Goal: Transaction & Acquisition: Purchase product/service

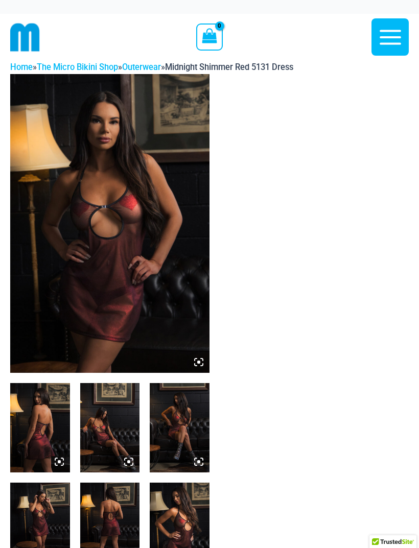
click at [160, 296] on img at bounding box center [109, 223] width 199 height 299
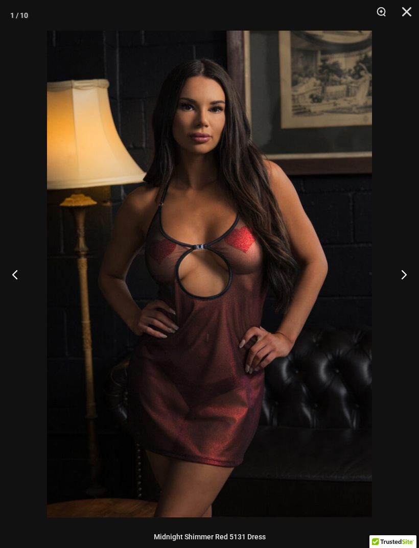
click at [400, 281] on button "Next" at bounding box center [399, 274] width 38 height 51
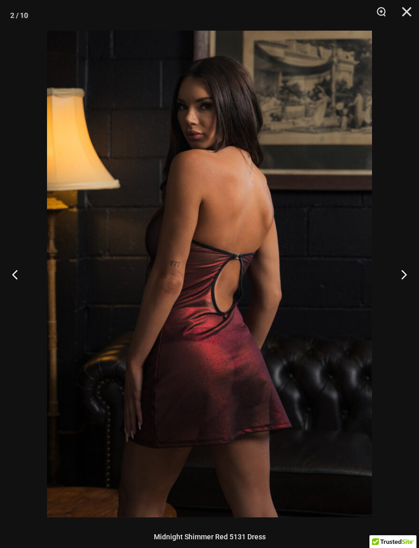
click at [401, 282] on button "Next" at bounding box center [399, 274] width 38 height 51
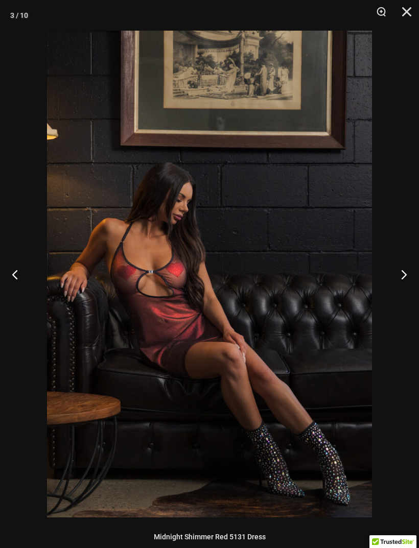
click at [401, 279] on button "Next" at bounding box center [399, 274] width 38 height 51
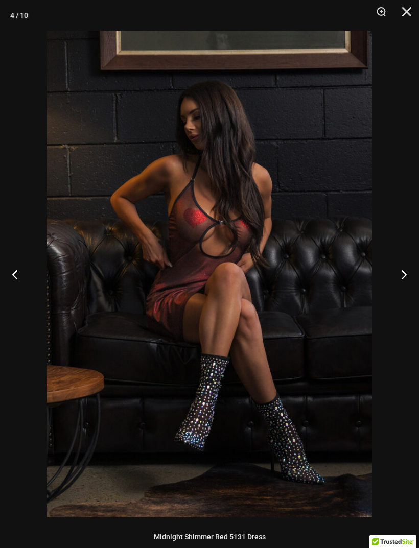
click at [398, 281] on button "Next" at bounding box center [399, 274] width 38 height 51
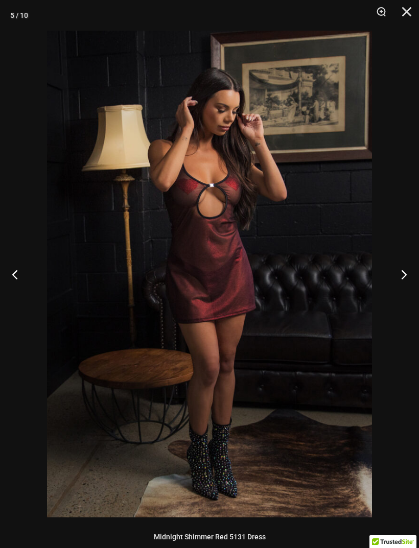
click at [401, 277] on button "Next" at bounding box center [399, 274] width 38 height 51
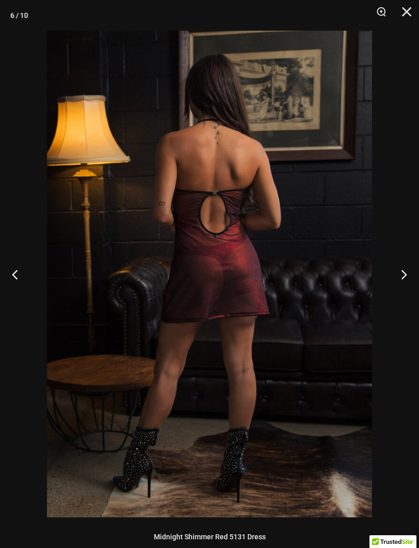
click at [404, 278] on button "Next" at bounding box center [399, 274] width 38 height 51
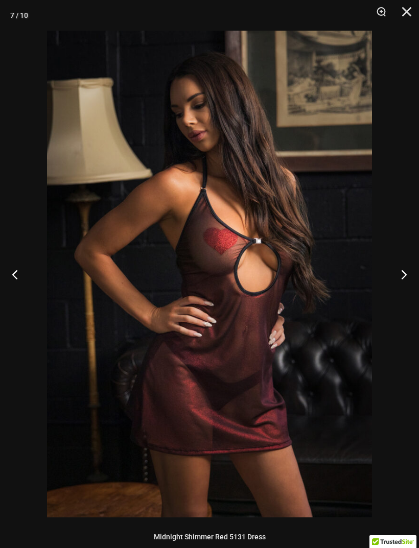
click at [398, 280] on button "Next" at bounding box center [399, 274] width 38 height 51
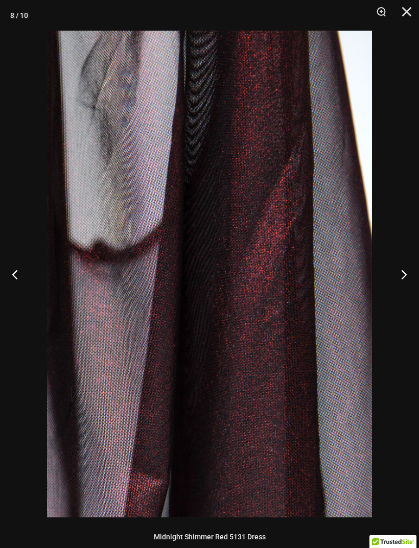
click at [400, 280] on button "Next" at bounding box center [399, 274] width 38 height 51
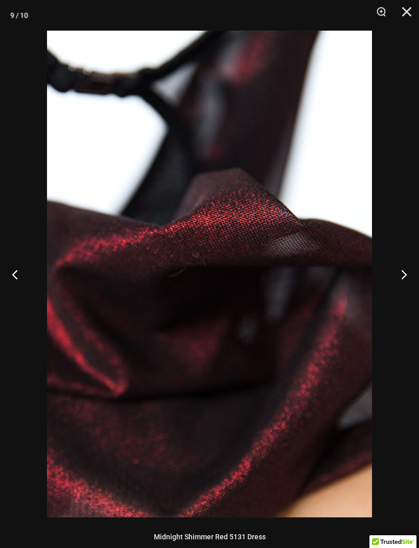
click at [403, 285] on button "Next" at bounding box center [399, 274] width 38 height 51
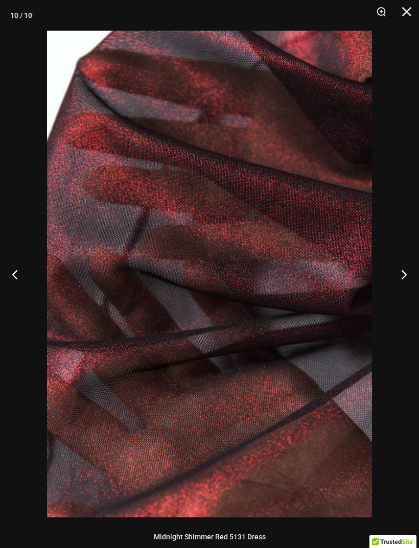
click at [401, 278] on button "Next" at bounding box center [399, 274] width 38 height 51
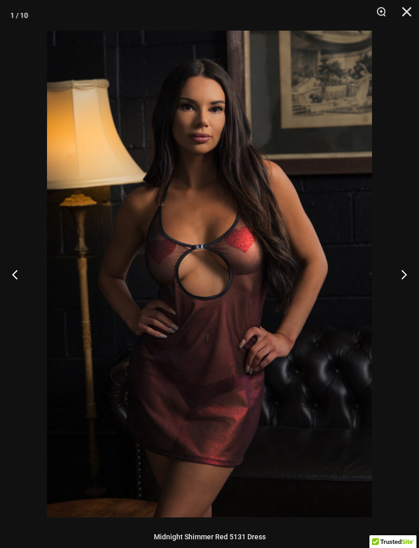
click at [411, 14] on button "Close" at bounding box center [403, 15] width 26 height 31
